Goal: Communication & Community: Answer question/provide support

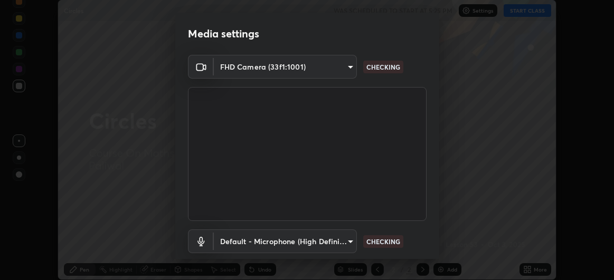
scroll to position [65, 0]
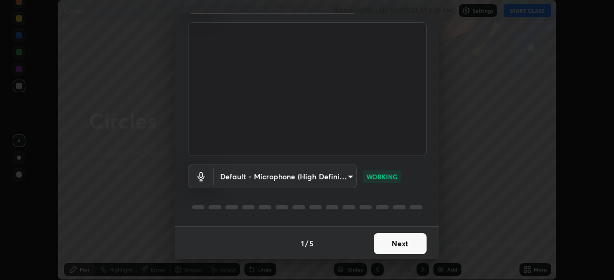
click at [339, 174] on body "Erase all Circles WAS SCHEDULED TO START AT 5:25 PM Settings START CLASS Settin…" at bounding box center [307, 140] width 614 height 280
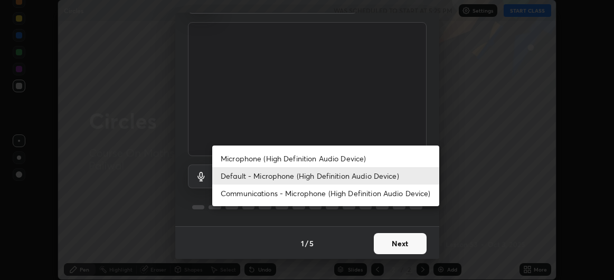
click at [357, 174] on li "Default - Microphone (High Definition Audio Device)" at bounding box center [325, 175] width 227 height 17
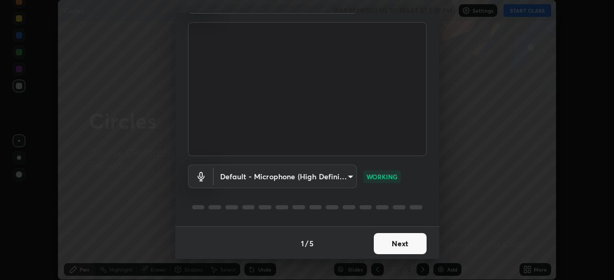
click at [398, 250] on button "Next" at bounding box center [400, 243] width 53 height 21
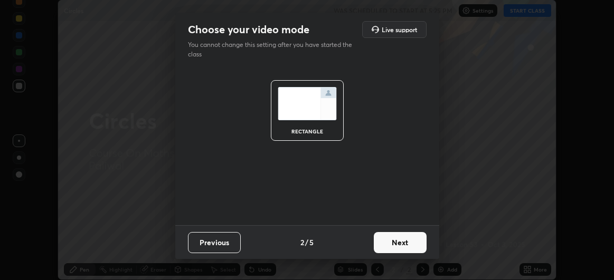
click at [402, 242] on button "Next" at bounding box center [400, 242] width 53 height 21
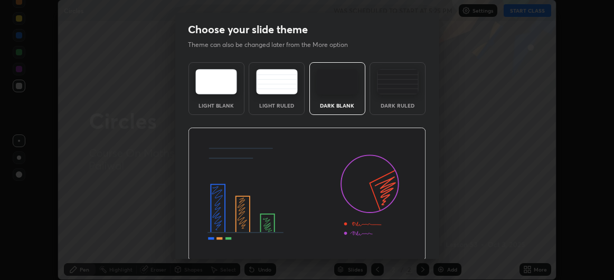
scroll to position [35, 0]
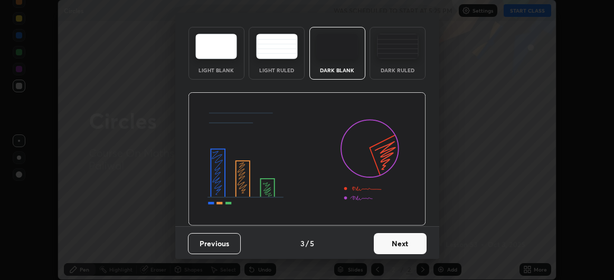
click at [405, 242] on button "Next" at bounding box center [400, 243] width 53 height 21
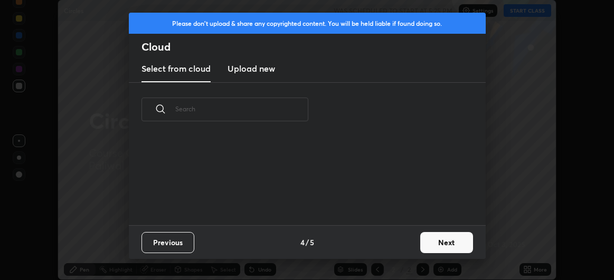
scroll to position [89, 338]
click at [435, 245] on button "Next" at bounding box center [446, 242] width 53 height 21
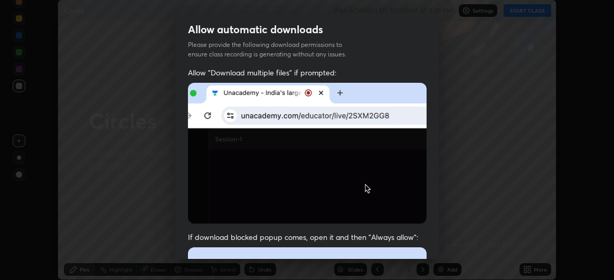
click at [414, 198] on img at bounding box center [307, 153] width 239 height 141
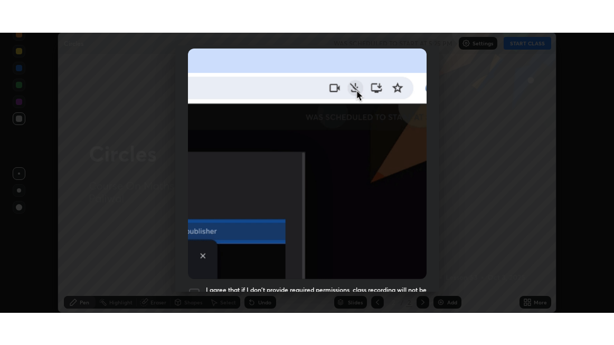
scroll to position [281, 0]
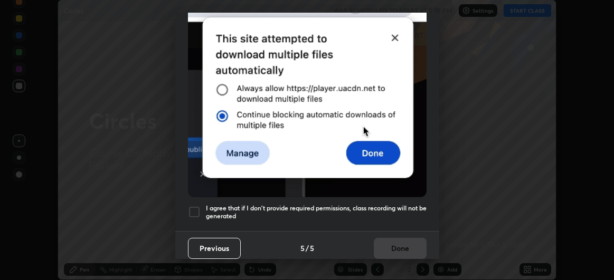
click at [200, 209] on div at bounding box center [194, 212] width 13 height 13
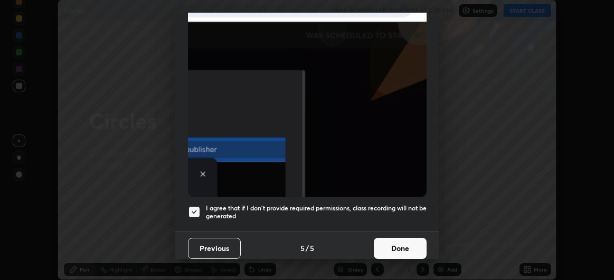
click at [394, 244] on button "Done" at bounding box center [400, 248] width 53 height 21
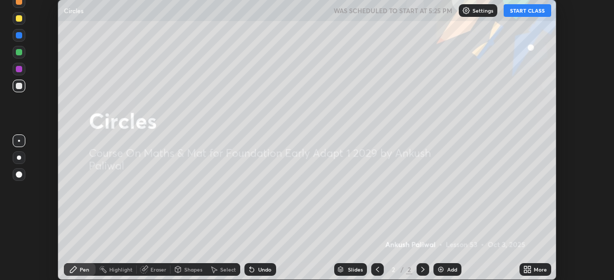
click at [519, 9] on button "START CLASS" at bounding box center [528, 10] width 48 height 13
click at [526, 273] on icon at bounding box center [525, 271] width 3 height 3
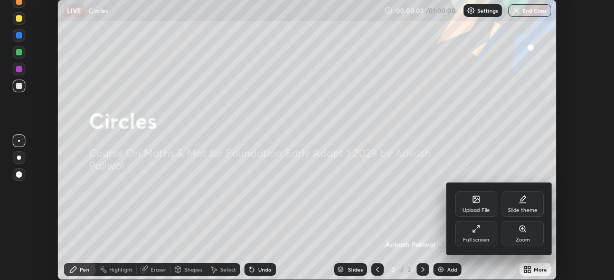
click at [481, 234] on div "Full screen" at bounding box center [476, 233] width 42 height 25
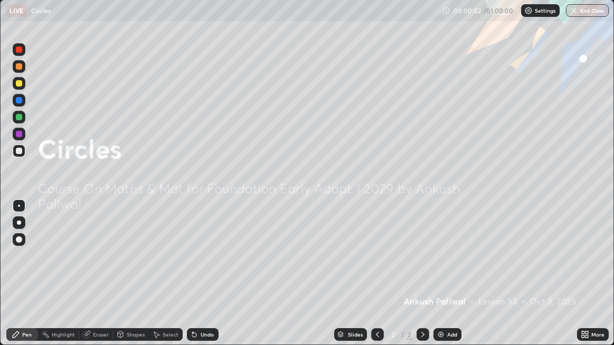
scroll to position [345, 614]
click at [443, 280] on img at bounding box center [441, 334] width 8 height 8
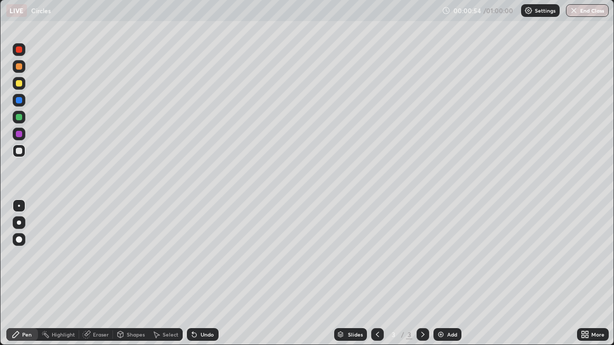
click at [23, 137] on div at bounding box center [19, 134] width 13 height 13
click at [452, 280] on div "Add" at bounding box center [452, 334] width 10 height 5
click at [16, 117] on div at bounding box center [19, 117] width 6 height 6
click at [201, 280] on div "Undo" at bounding box center [207, 334] width 13 height 5
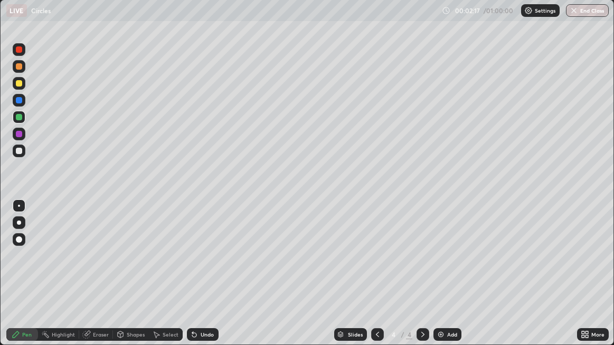
click at [201, 280] on div "Undo" at bounding box center [207, 334] width 13 height 5
click at [19, 49] on div at bounding box center [19, 49] width 6 height 6
click at [202, 280] on div "Undo" at bounding box center [207, 334] width 13 height 5
click at [203, 280] on div "Undo" at bounding box center [207, 334] width 13 height 5
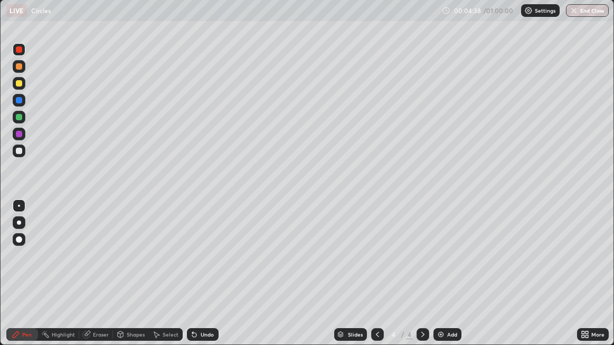
click at [445, 280] on div "Add" at bounding box center [447, 334] width 28 height 13
click at [21, 54] on div at bounding box center [19, 49] width 13 height 13
click at [192, 280] on icon at bounding box center [192, 332] width 1 height 1
click at [19, 81] on div at bounding box center [19, 83] width 6 height 6
click at [195, 280] on icon at bounding box center [194, 334] width 8 height 8
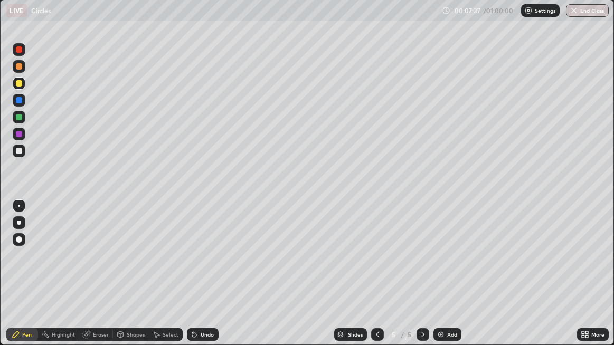
click at [195, 280] on icon at bounding box center [194, 335] width 4 height 4
click at [197, 280] on icon at bounding box center [194, 334] width 8 height 8
click at [196, 280] on icon at bounding box center [194, 334] width 8 height 8
click at [192, 280] on icon at bounding box center [192, 332] width 1 height 1
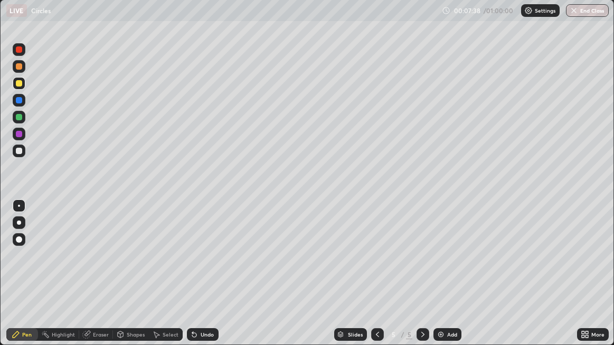
click at [192, 280] on icon at bounding box center [192, 332] width 1 height 1
click at [193, 280] on icon at bounding box center [194, 335] width 4 height 4
click at [192, 280] on icon at bounding box center [194, 335] width 4 height 4
click at [193, 280] on icon at bounding box center [194, 335] width 4 height 4
click at [194, 280] on icon at bounding box center [194, 335] width 4 height 4
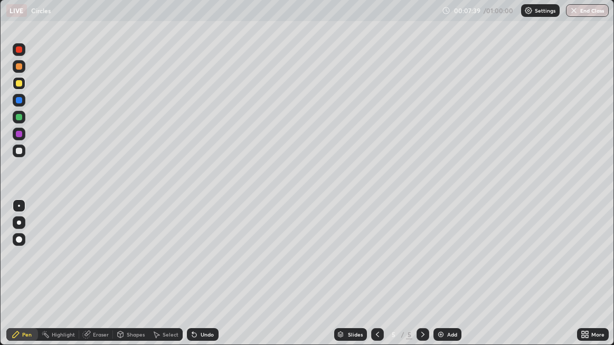
click at [193, 280] on icon at bounding box center [194, 335] width 4 height 4
click at [198, 280] on div "Undo" at bounding box center [203, 334] width 32 height 13
click at [195, 280] on icon at bounding box center [194, 334] width 8 height 8
click at [193, 280] on icon at bounding box center [194, 335] width 4 height 4
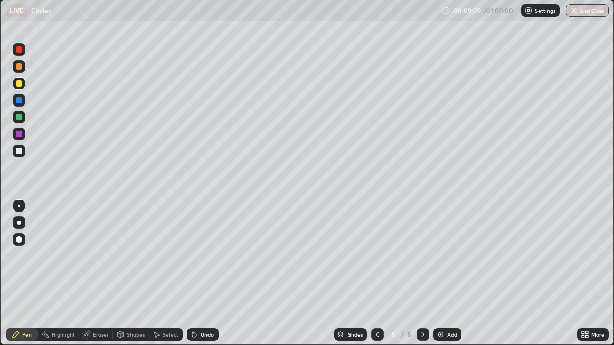
click at [192, 280] on icon at bounding box center [192, 332] width 1 height 1
click at [194, 280] on icon at bounding box center [194, 335] width 4 height 4
click at [84, 280] on icon at bounding box center [85, 334] width 7 height 7
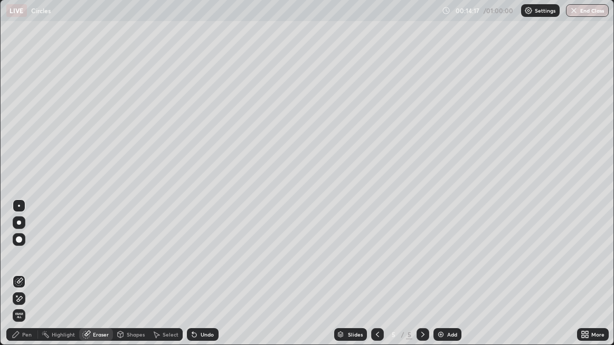
click at [19, 280] on div "Pen" at bounding box center [22, 334] width 32 height 13
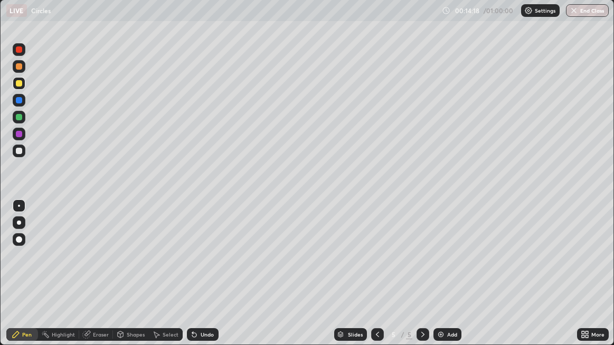
click at [16, 117] on div at bounding box center [19, 117] width 6 height 6
click at [442, 280] on img at bounding box center [441, 334] width 8 height 8
click at [197, 280] on icon at bounding box center [194, 334] width 8 height 8
click at [192, 280] on icon at bounding box center [192, 332] width 1 height 1
click at [196, 280] on icon at bounding box center [194, 334] width 8 height 8
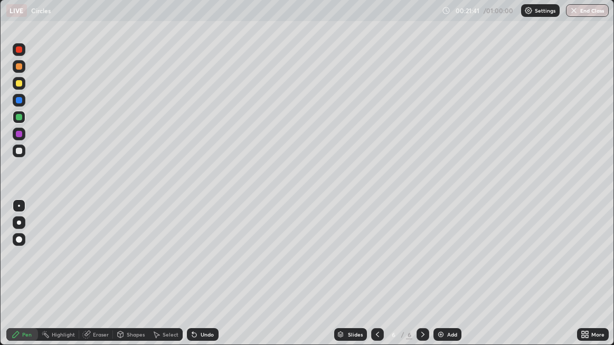
click at [198, 280] on div "Undo" at bounding box center [203, 334] width 32 height 13
click at [202, 280] on div "Undo" at bounding box center [207, 334] width 13 height 5
click at [192, 280] on icon at bounding box center [192, 332] width 1 height 1
click at [440, 280] on img at bounding box center [441, 334] width 8 height 8
click at [204, 280] on div "Undo" at bounding box center [207, 334] width 13 height 5
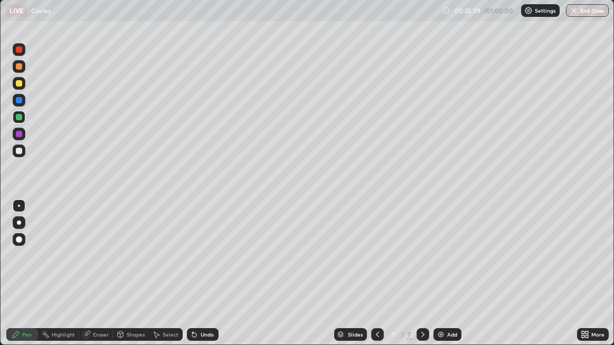
click at [192, 280] on icon at bounding box center [194, 335] width 4 height 4
click at [193, 280] on icon at bounding box center [194, 335] width 4 height 4
click at [192, 280] on icon at bounding box center [194, 335] width 4 height 4
click at [446, 280] on div "Add" at bounding box center [447, 334] width 28 height 13
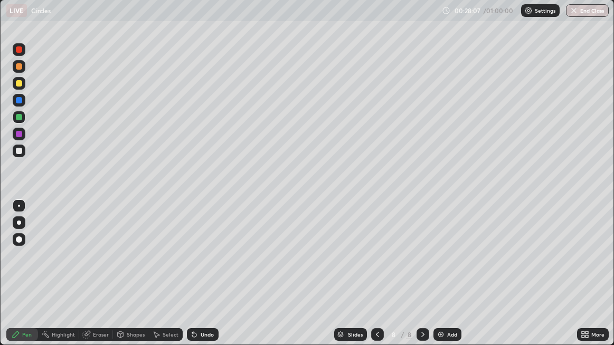
click at [22, 52] on div at bounding box center [19, 49] width 13 height 13
click at [18, 155] on div at bounding box center [19, 151] width 13 height 13
click at [446, 280] on div "Add" at bounding box center [447, 334] width 28 height 13
click at [17, 119] on div at bounding box center [19, 117] width 6 height 6
click at [444, 280] on div "Add" at bounding box center [447, 334] width 28 height 13
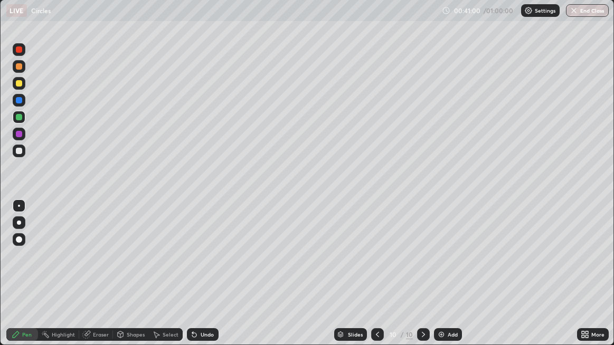
click at [21, 81] on div at bounding box center [19, 83] width 6 height 6
click at [196, 280] on icon at bounding box center [194, 334] width 8 height 8
click at [197, 280] on div "Undo" at bounding box center [203, 334] width 32 height 13
click at [201, 280] on div "Undo" at bounding box center [207, 334] width 13 height 5
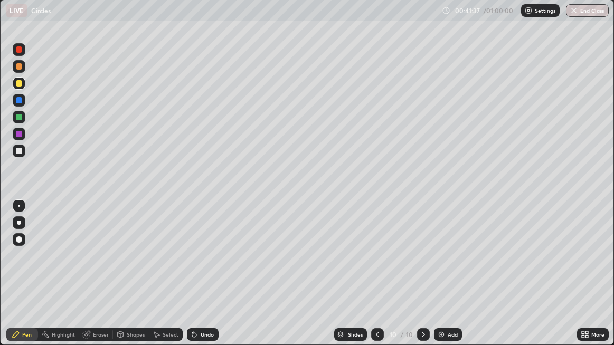
click at [199, 280] on div "Undo" at bounding box center [203, 334] width 32 height 13
click at [200, 280] on div "Undo" at bounding box center [203, 334] width 32 height 13
click at [192, 280] on icon at bounding box center [192, 332] width 1 height 1
click at [193, 280] on icon at bounding box center [194, 335] width 4 height 4
click at [15, 133] on div at bounding box center [19, 134] width 13 height 13
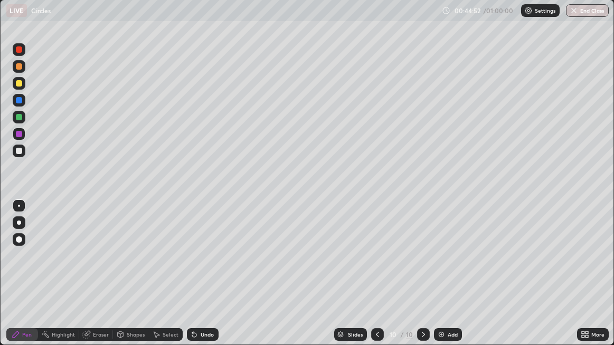
click at [195, 280] on icon at bounding box center [194, 335] width 4 height 4
click at [197, 280] on icon at bounding box center [194, 334] width 8 height 8
click at [201, 280] on div "Undo" at bounding box center [207, 334] width 13 height 5
click at [197, 280] on icon at bounding box center [194, 334] width 8 height 8
click at [195, 280] on icon at bounding box center [194, 335] width 4 height 4
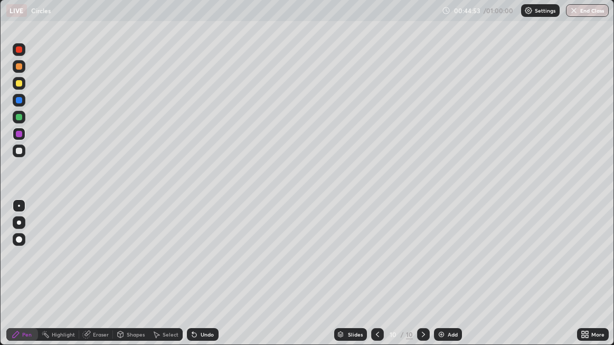
click at [192, 280] on icon at bounding box center [194, 335] width 4 height 4
click at [192, 280] on icon at bounding box center [194, 334] width 8 height 8
click at [193, 280] on icon at bounding box center [194, 335] width 4 height 4
click at [192, 280] on icon at bounding box center [194, 334] width 8 height 8
click at [192, 280] on icon at bounding box center [194, 335] width 4 height 4
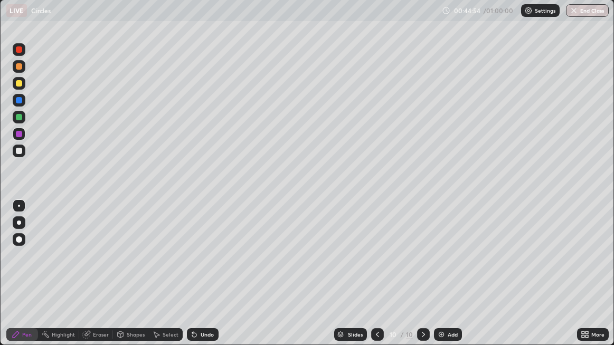
click at [191, 280] on icon at bounding box center [194, 334] width 8 height 8
click at [192, 280] on icon at bounding box center [194, 335] width 4 height 4
click at [191, 280] on icon at bounding box center [194, 334] width 8 height 8
click at [192, 280] on icon at bounding box center [194, 335] width 4 height 4
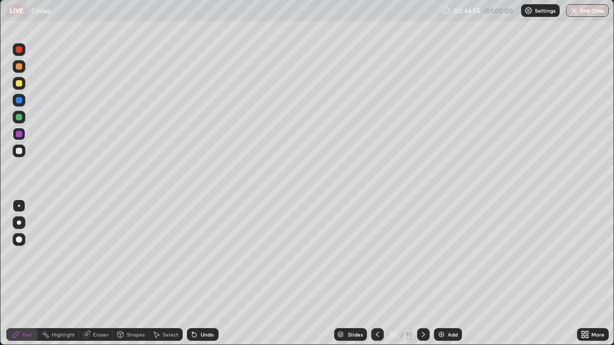
click at [192, 280] on icon at bounding box center [194, 335] width 4 height 4
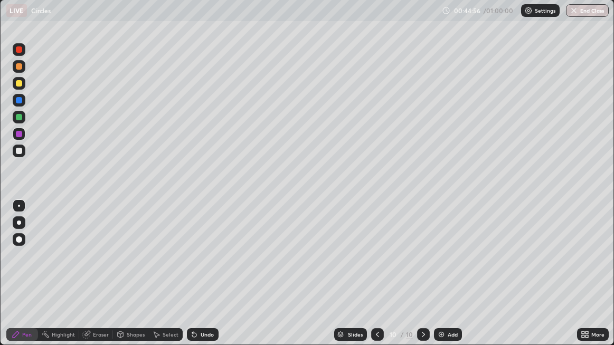
click at [192, 280] on icon at bounding box center [194, 335] width 4 height 4
click at [192, 280] on icon at bounding box center [192, 332] width 1 height 1
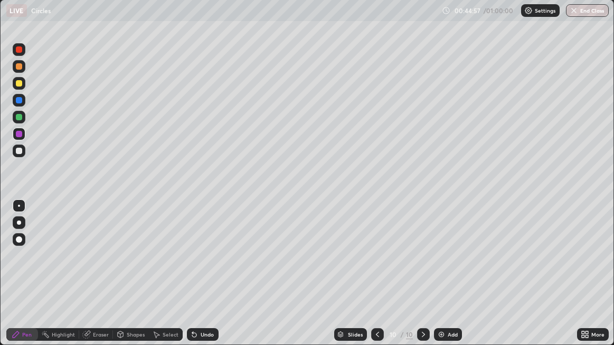
click at [193, 280] on icon at bounding box center [194, 335] width 4 height 4
click at [194, 280] on icon at bounding box center [194, 334] width 8 height 8
click at [192, 280] on icon at bounding box center [194, 335] width 4 height 4
click at [193, 280] on icon at bounding box center [194, 335] width 4 height 4
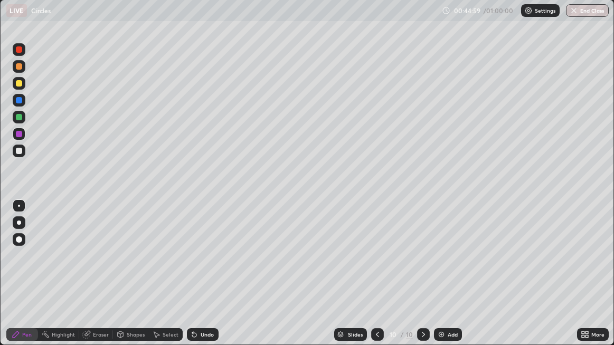
click at [194, 280] on icon at bounding box center [194, 335] width 4 height 4
click at [195, 280] on icon at bounding box center [194, 334] width 8 height 8
click at [439, 280] on img at bounding box center [441, 334] width 8 height 8
click at [444, 280] on div "Add" at bounding box center [447, 334] width 28 height 13
click at [577, 9] on img "button" at bounding box center [574, 10] width 8 height 8
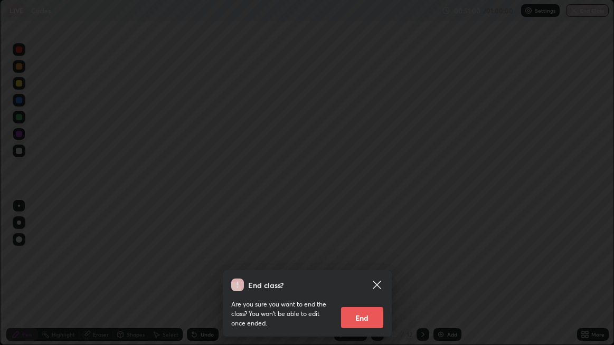
click at [363, 280] on button "End" at bounding box center [362, 317] width 42 height 21
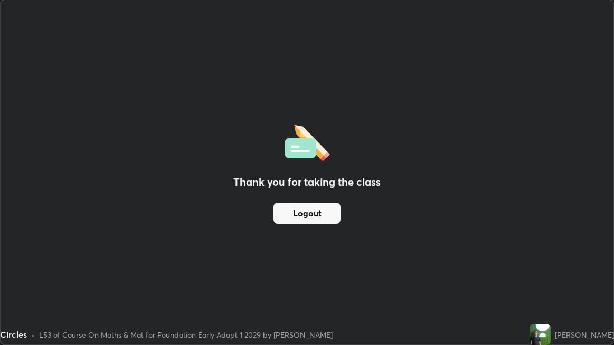
click at [306, 222] on button "Logout" at bounding box center [306, 213] width 67 height 21
click at [301, 218] on button "Logout" at bounding box center [306, 213] width 67 height 21
